Goal: Use online tool/utility: Use online tool/utility

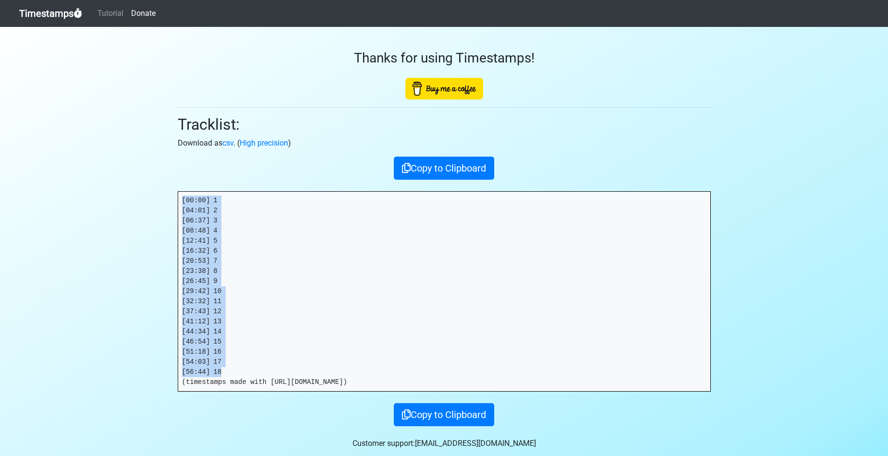
click at [38, 16] on link "Timestamps" at bounding box center [50, 13] width 63 height 19
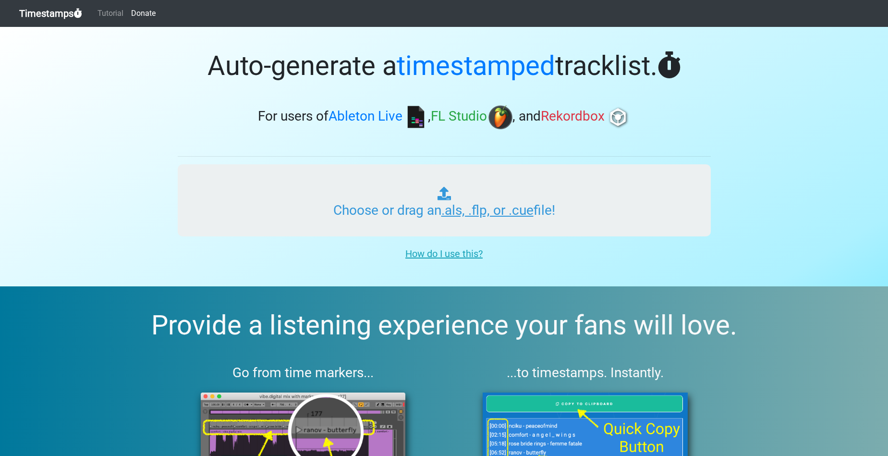
type input "C:\fakepath\SUPERHEROES ANONYMOUS #008.als"
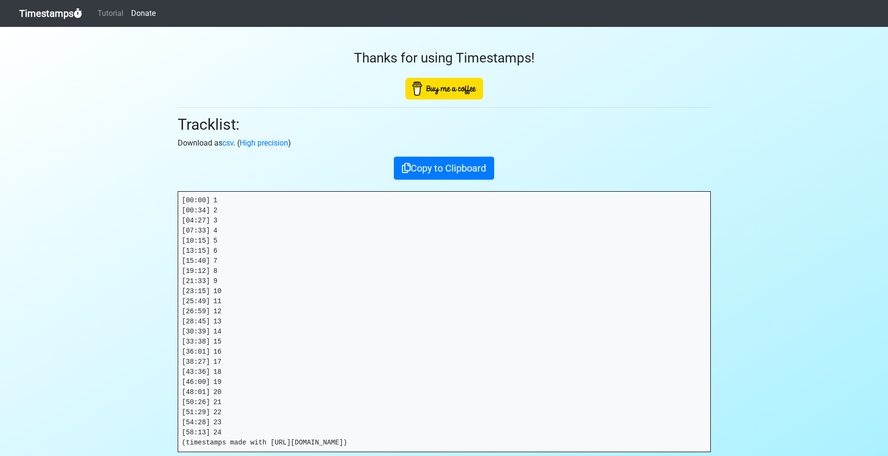
scroll to position [2, 0]
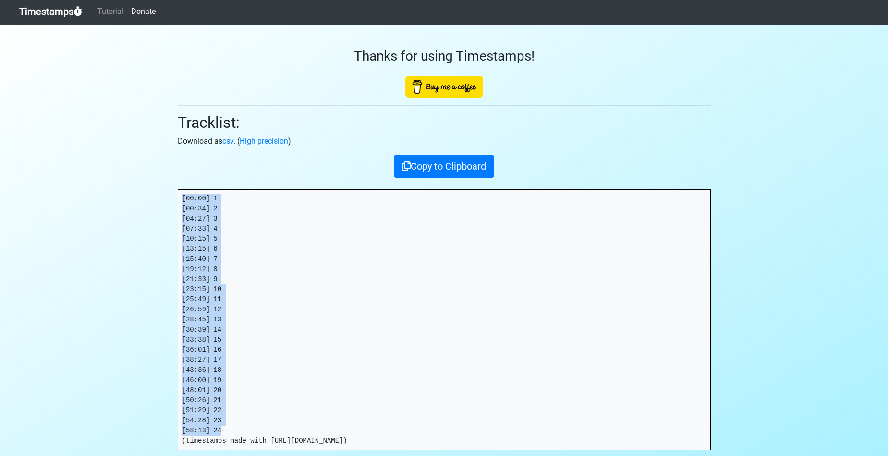
drag, startPoint x: 228, startPoint y: 431, endPoint x: 169, endPoint y: 183, distance: 254.7
click at [169, 183] on section "Thanks for using Timestamps! Tracklist: Download as csv . ( High precision ) Co…" at bounding box center [444, 276] width 888 height 502
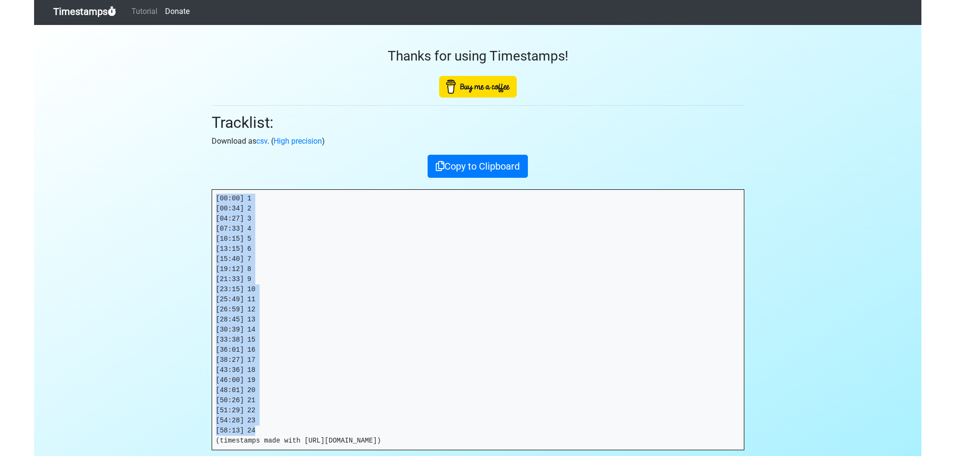
scroll to position [2, 0]
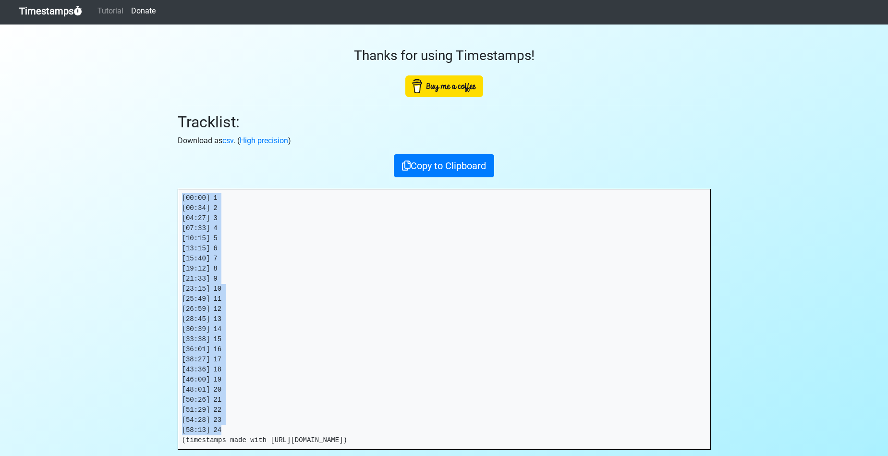
copy pre "[00:00] 1 [00:34] 2 [04:27] 3 [07:33] 4 [10:15] 5 [13:15] 6 [15:40] 7 [19:12] 8…"
